Goal: Task Accomplishment & Management: Manage account settings

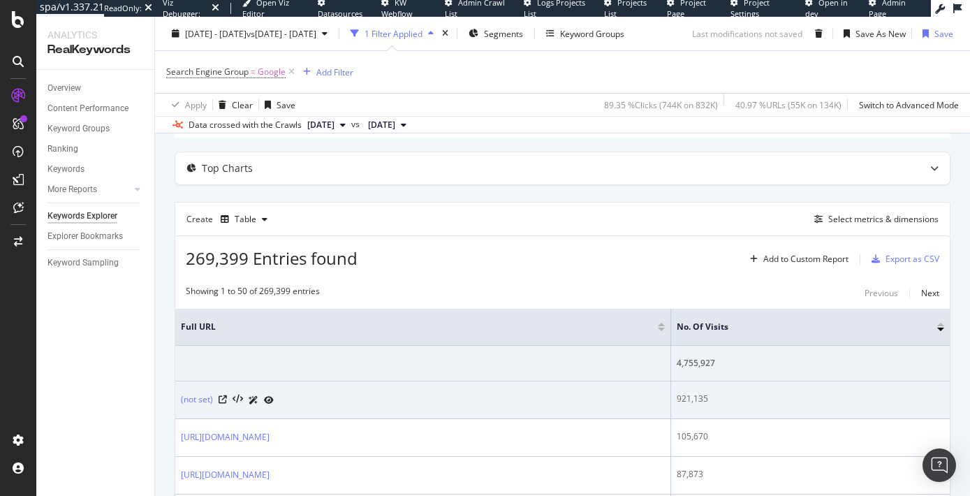
scroll to position [105, 0]
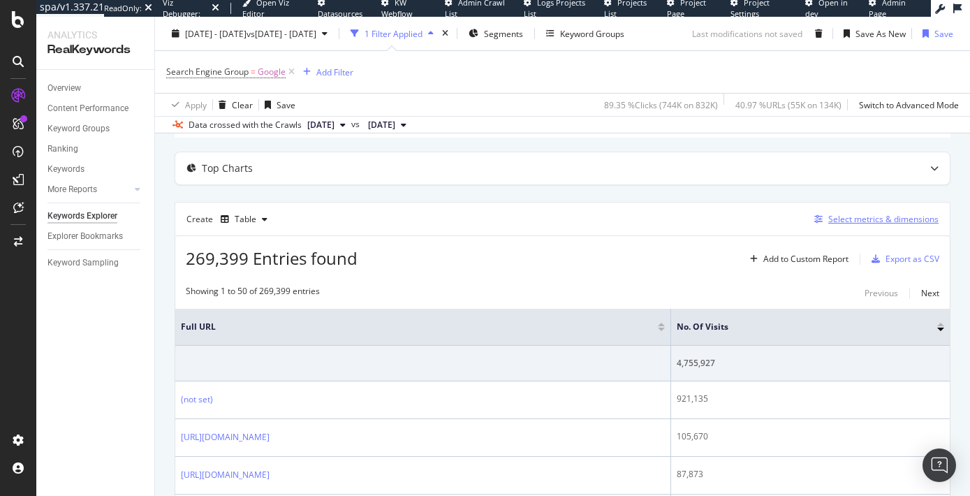
click at [839, 221] on div "Select metrics & dimensions" at bounding box center [883, 219] width 110 height 12
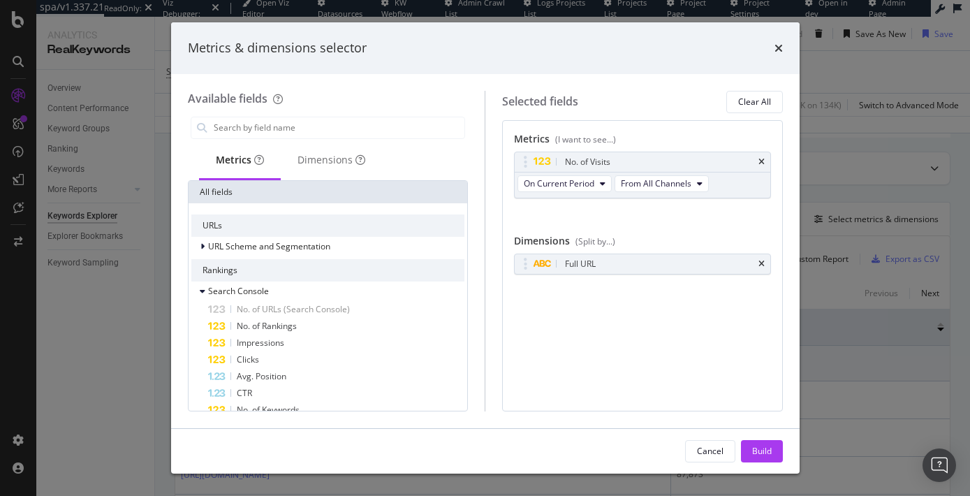
click at [778, 41] on div "times" at bounding box center [779, 48] width 8 height 18
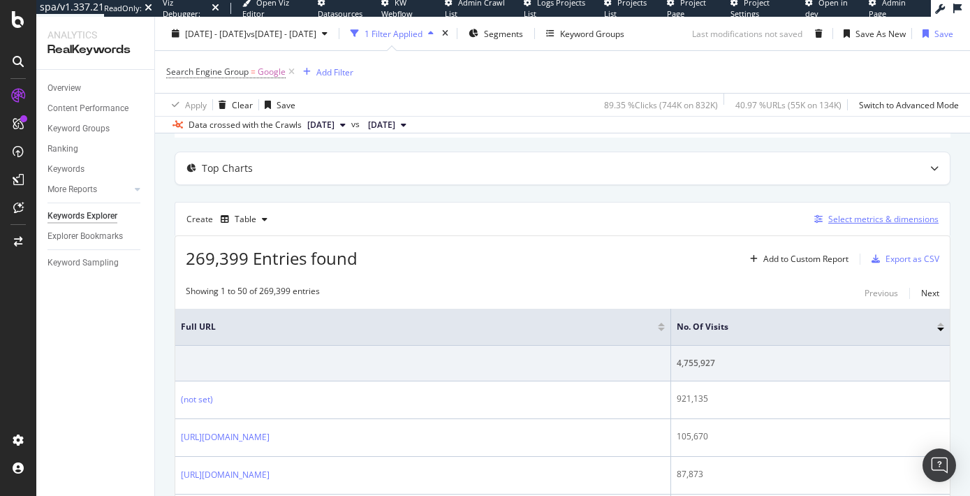
click at [863, 219] on div "Select metrics & dimensions" at bounding box center [883, 219] width 110 height 12
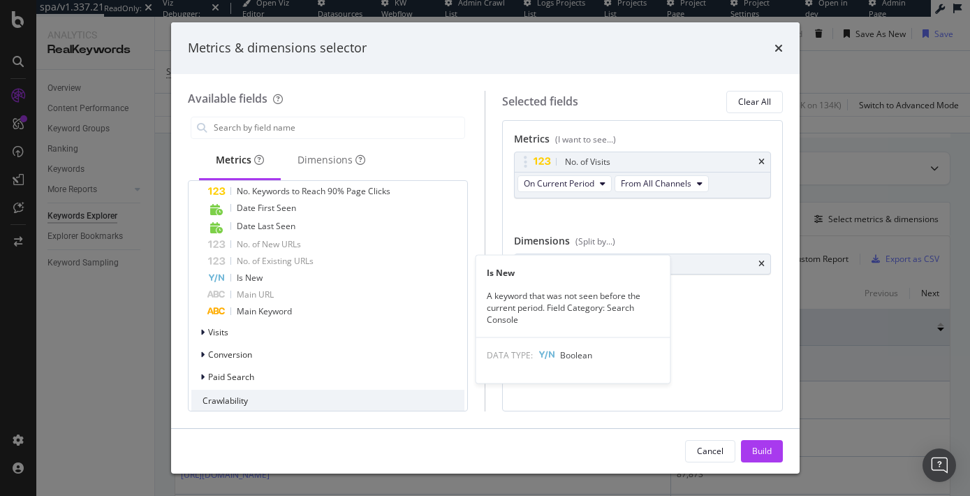
scroll to position [586, 0]
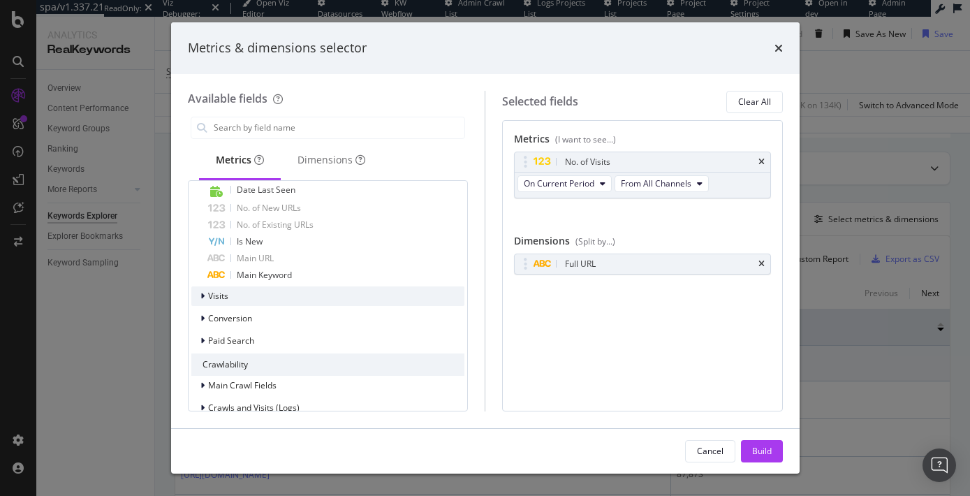
click at [211, 300] on span "Visits" at bounding box center [218, 296] width 20 height 12
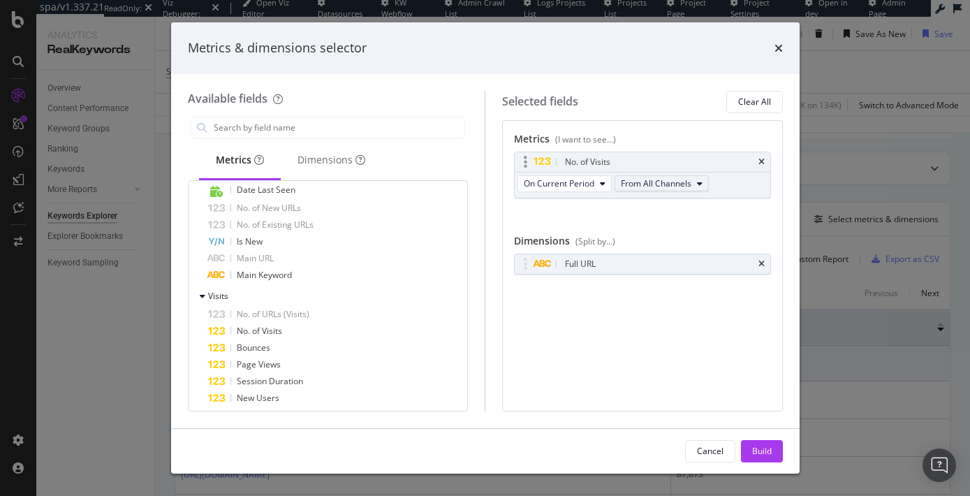
click at [654, 189] on span "From All Channels" at bounding box center [656, 183] width 71 height 12
click at [699, 453] on div "Cancel" at bounding box center [710, 451] width 27 height 12
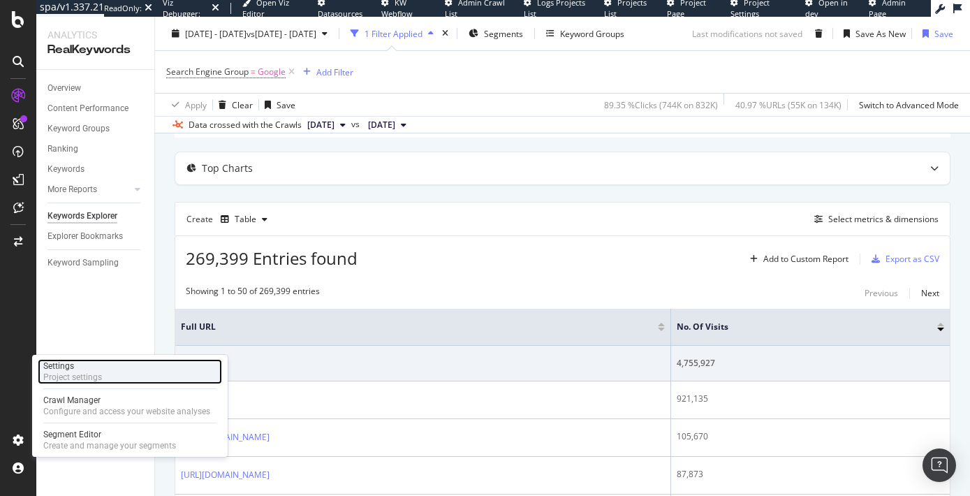
click at [61, 373] on div "Project settings" at bounding box center [72, 377] width 59 height 11
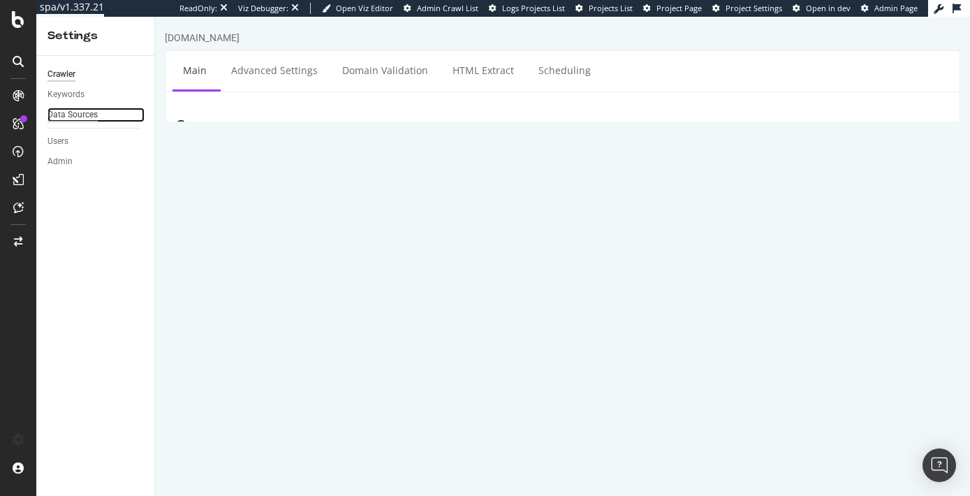
click at [67, 118] on div "Data Sources" at bounding box center [73, 115] width 50 height 15
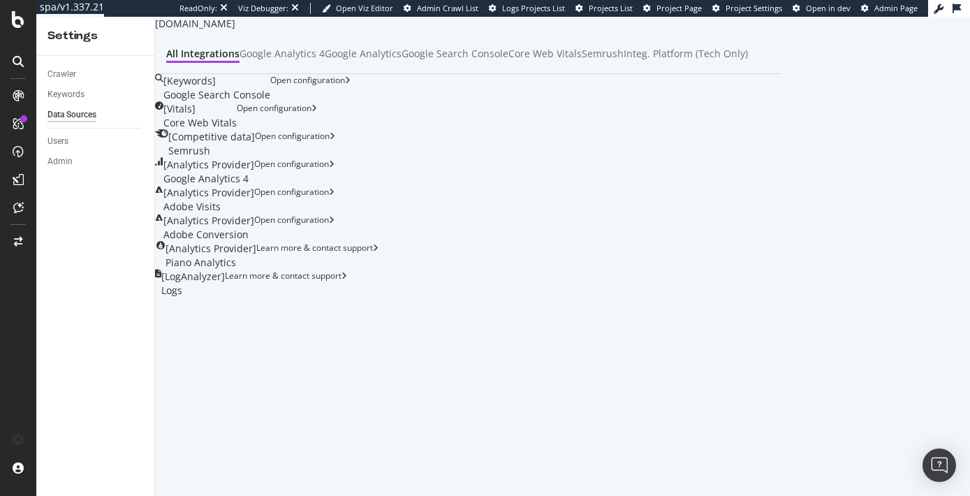
click at [379, 270] on div "Learn more & contact support" at bounding box center [317, 256] width 122 height 28
click at [347, 298] on div "Learn more & contact support" at bounding box center [286, 284] width 122 height 28
click at [673, 186] on div "[ Analytics Provider ] Google Analytics 4 Open configuration" at bounding box center [468, 172] width 627 height 28
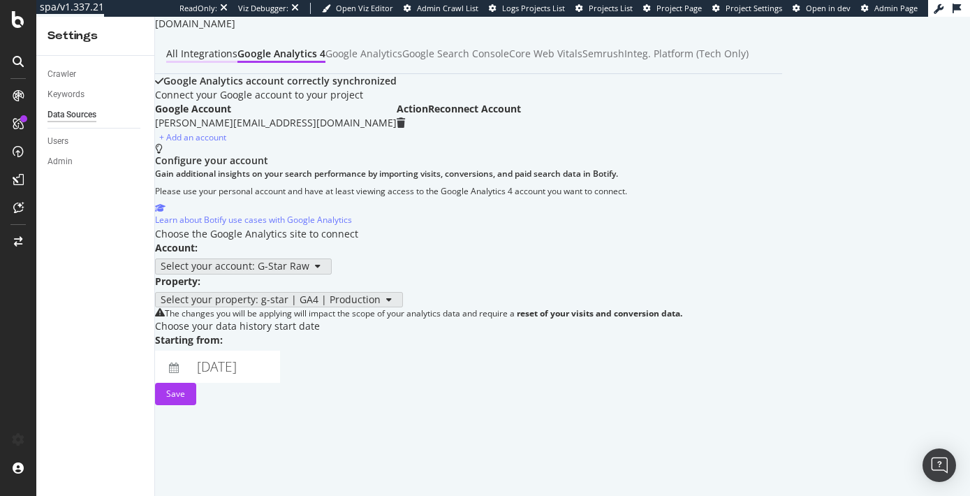
click at [238, 61] on div "All integrations" at bounding box center [201, 54] width 71 height 14
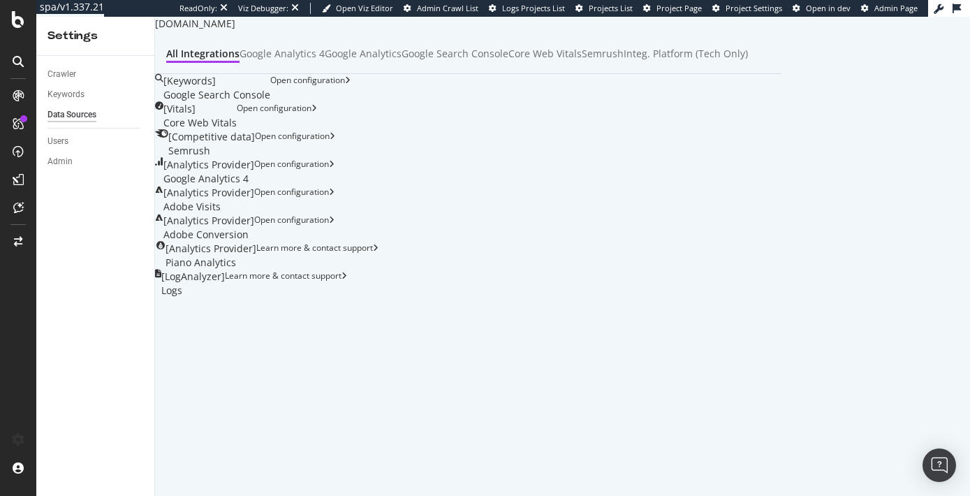
click at [254, 186] on div "[ Analytics Provider ] Adobe Visits" at bounding box center [208, 200] width 91 height 28
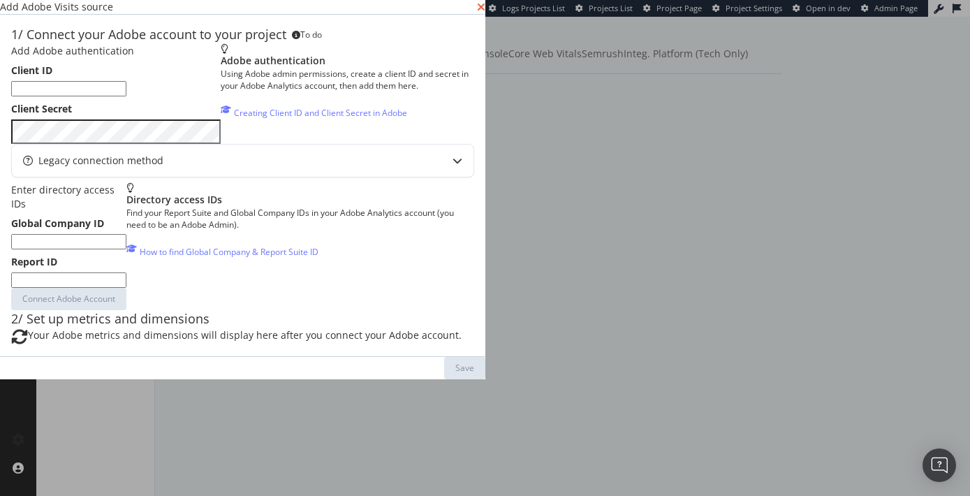
click at [486, 13] on icon "times" at bounding box center [481, 6] width 8 height 11
